Goal: Task Accomplishment & Management: Manage account settings

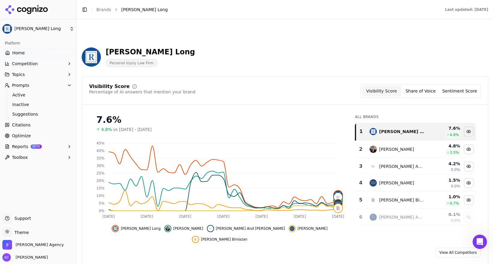
scroll to position [568, 0]
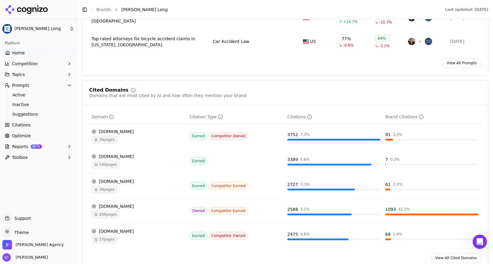
click at [10, 53] on icon at bounding box center [7, 52] width 5 height 5
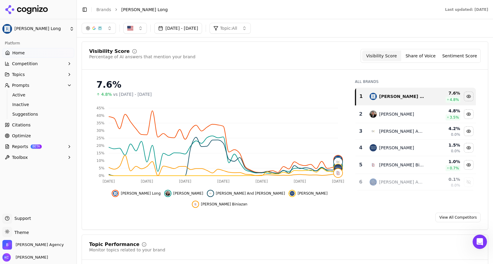
scroll to position [0, 0]
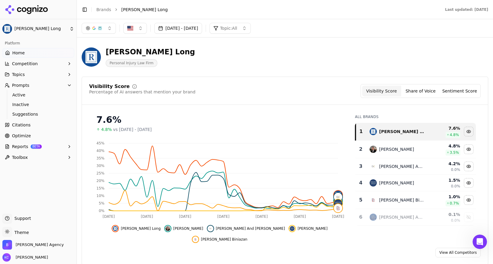
click at [152, 131] on span "vs [DATE] - [DATE]" at bounding box center [132, 130] width 39 height 6
click at [202, 28] on button "[DATE] - [DATE]" at bounding box center [178, 28] width 48 height 11
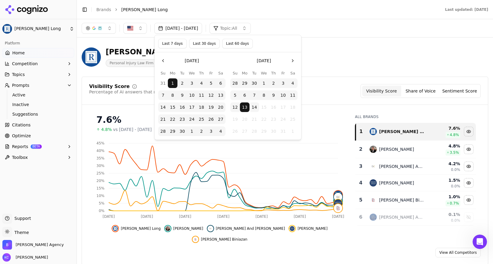
click at [334, 68] on div "[PERSON_NAME] Long Personal Injury Law Firm" at bounding box center [285, 56] width 407 height 29
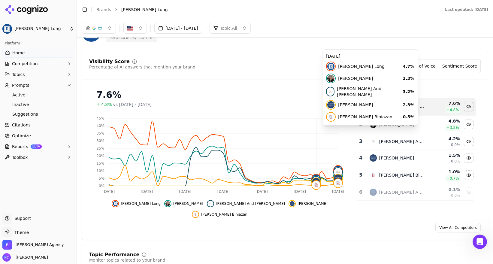
scroll to position [31, 0]
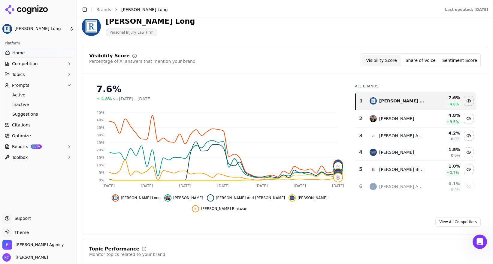
click at [123, 97] on span "vs [DATE] - [DATE]" at bounding box center [132, 99] width 39 height 6
click at [102, 89] on div "7.6%" at bounding box center [219, 89] width 247 height 11
click at [466, 217] on link "View All Competitors" at bounding box center [458, 222] width 45 height 10
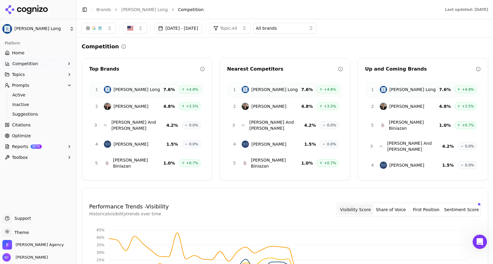
click at [197, 27] on button "[DATE] - [DATE]" at bounding box center [178, 28] width 48 height 11
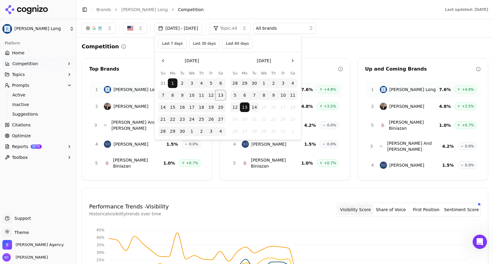
click at [222, 94] on button "13" at bounding box center [221, 95] width 10 height 10
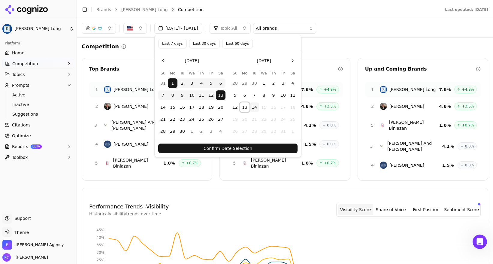
click at [245, 107] on button "13" at bounding box center [245, 107] width 10 height 10
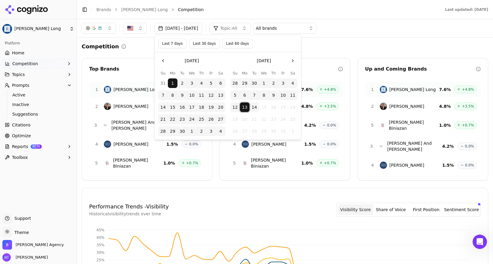
click at [207, 43] on button "Last 30 days" at bounding box center [204, 44] width 31 height 10
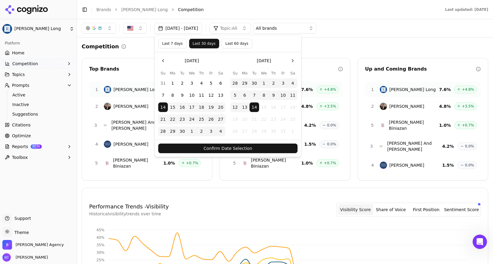
click at [237, 148] on button "Confirm Date Selection" at bounding box center [227, 149] width 139 height 10
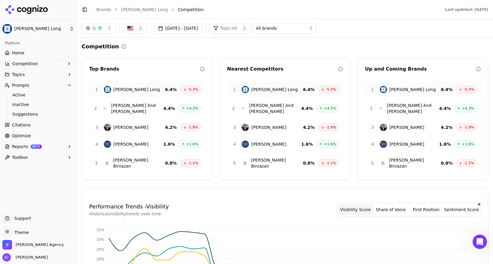
scroll to position [1, 0]
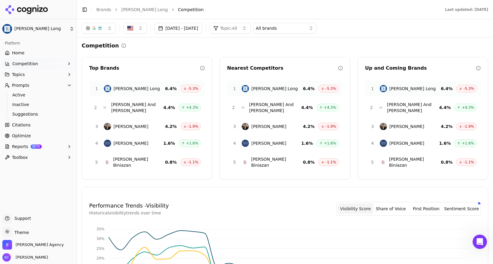
click at [192, 90] on span "-5.3%" at bounding box center [193, 88] width 11 height 5
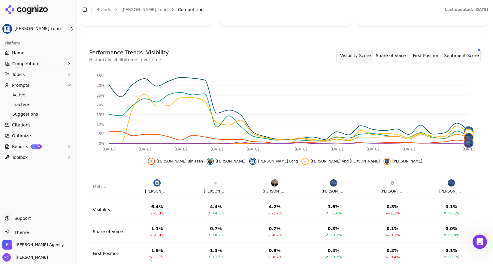
scroll to position [188, 0]
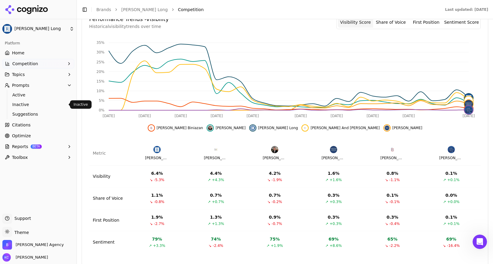
click at [23, 103] on span "Inactive" at bounding box center [38, 105] width 52 height 6
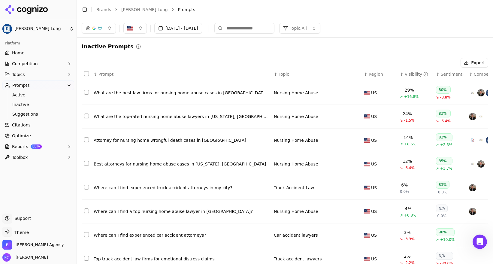
click at [86, 116] on button "Select row 2" at bounding box center [86, 116] width 5 height 5
click at [85, 90] on td "Data table" at bounding box center [87, 93] width 10 height 24
click at [85, 140] on button "Select row 3" at bounding box center [86, 139] width 5 height 5
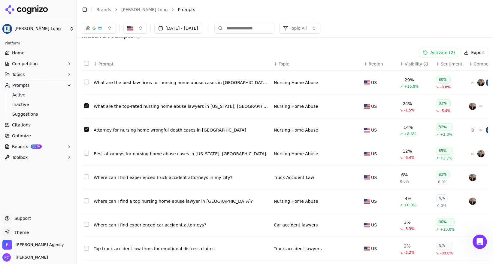
scroll to position [16, 0]
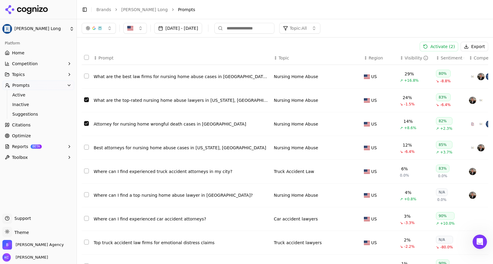
click at [83, 148] on td "Data table" at bounding box center [87, 148] width 10 height 24
click at [86, 172] on button "Select row 5" at bounding box center [86, 171] width 5 height 5
click at [436, 47] on button "Activate ( 2 )" at bounding box center [439, 47] width 38 height 10
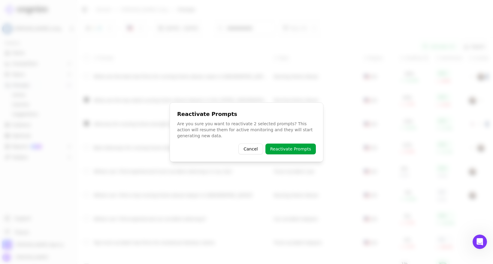
click at [294, 148] on button "Reactivate Prompts" at bounding box center [291, 149] width 50 height 11
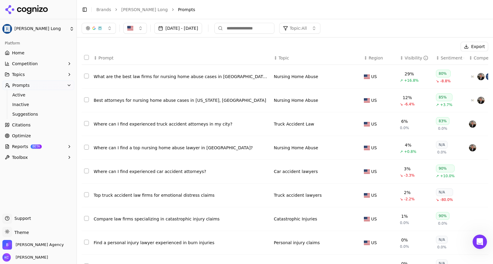
click at [85, 76] on button "Select row 1" at bounding box center [86, 76] width 5 height 5
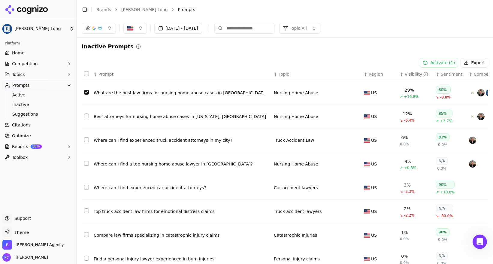
scroll to position [0, 0]
click at [84, 93] on button "Select row 1" at bounding box center [86, 92] width 5 height 5
click at [27, 114] on span "Suggestions" at bounding box center [38, 114] width 52 height 6
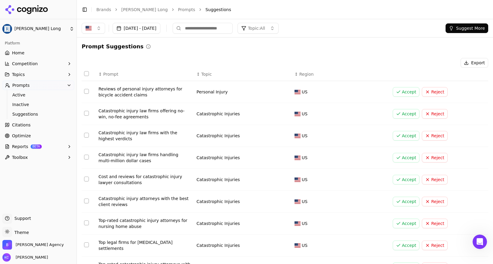
click at [70, 73] on icon "button" at bounding box center [69, 74] width 5 height 5
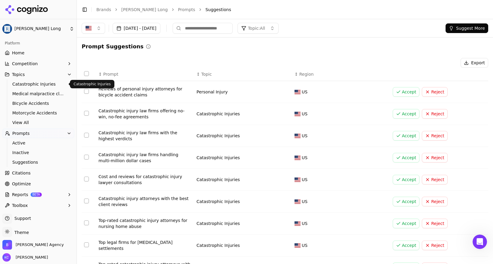
click at [47, 85] on span "Catastrophic Injuries" at bounding box center [38, 84] width 52 height 6
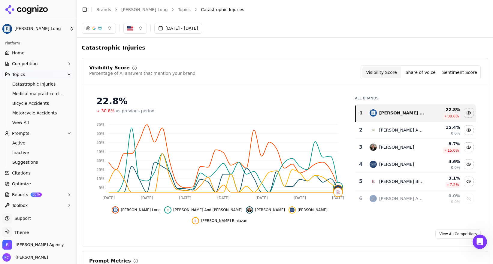
click at [424, 71] on button "Share of Voice" at bounding box center [420, 72] width 39 height 11
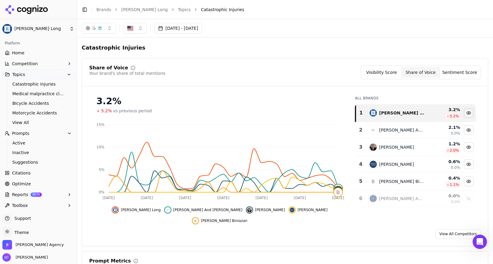
click at [459, 72] on button "Sentiment Score" at bounding box center [460, 72] width 39 height 11
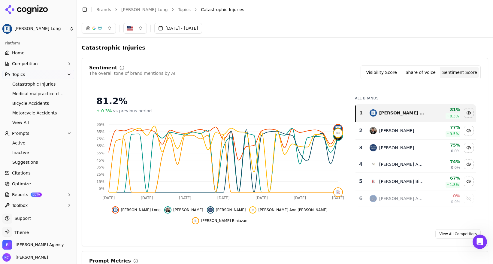
click at [422, 72] on button "Share of Voice" at bounding box center [420, 72] width 39 height 11
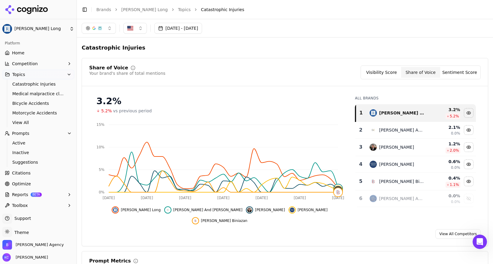
click at [382, 71] on button "Visibility Score" at bounding box center [381, 72] width 39 height 11
